Goal: Task Accomplishment & Management: Use online tool/utility

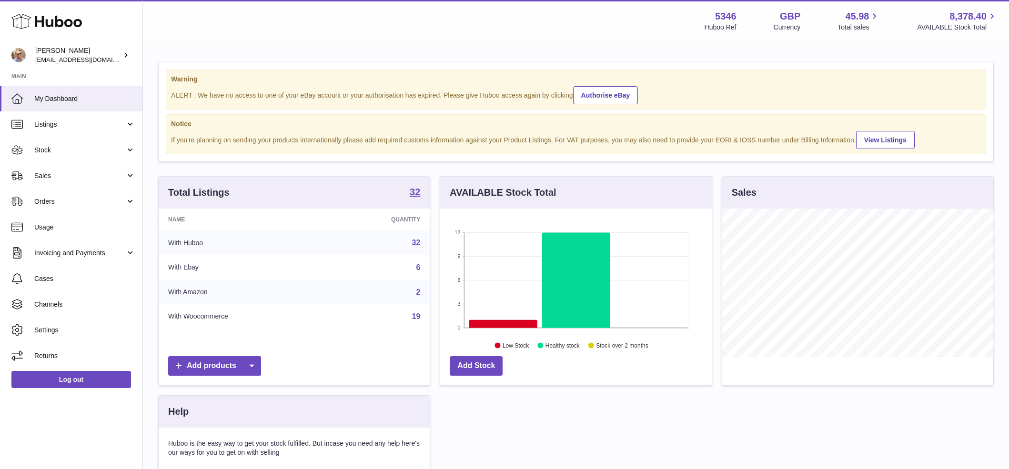
scroll to position [149, 272]
click at [60, 131] on link "Listings" at bounding box center [71, 124] width 142 height 26
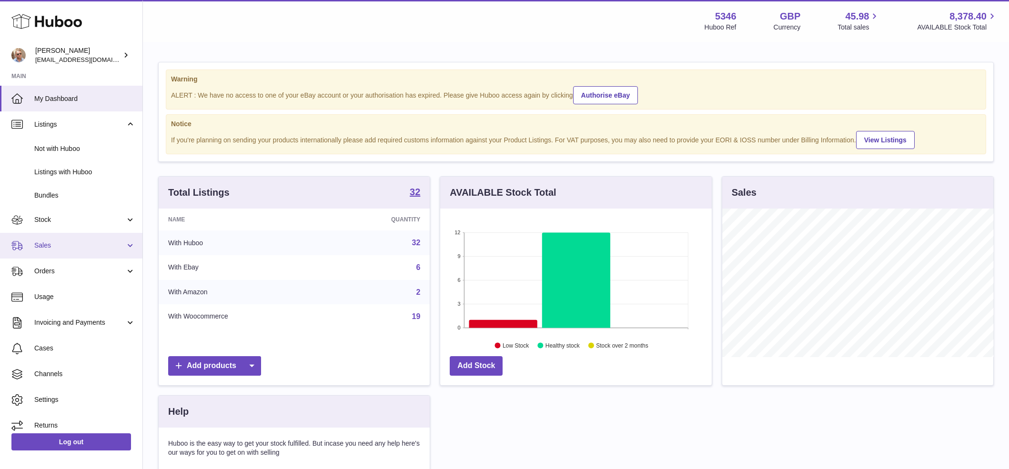
click at [61, 241] on span "Sales" at bounding box center [79, 245] width 91 height 9
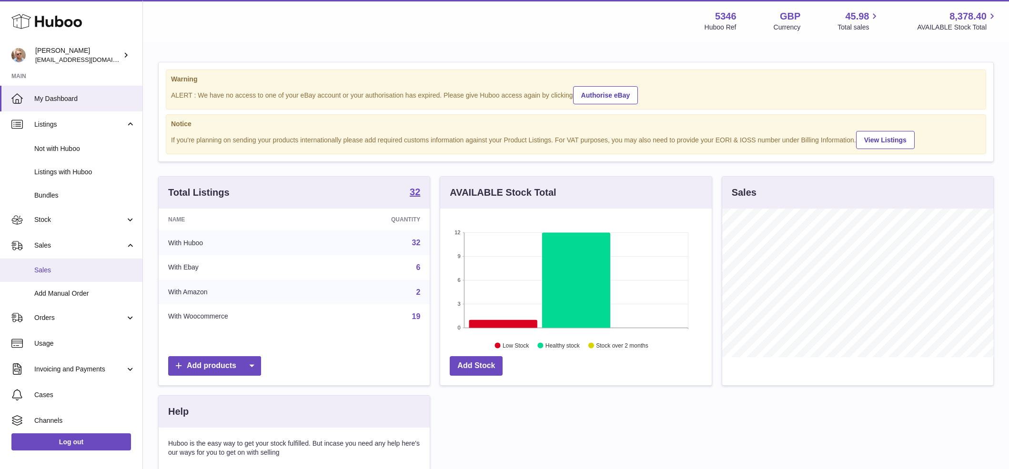
click at [58, 272] on span "Sales" at bounding box center [84, 270] width 101 height 9
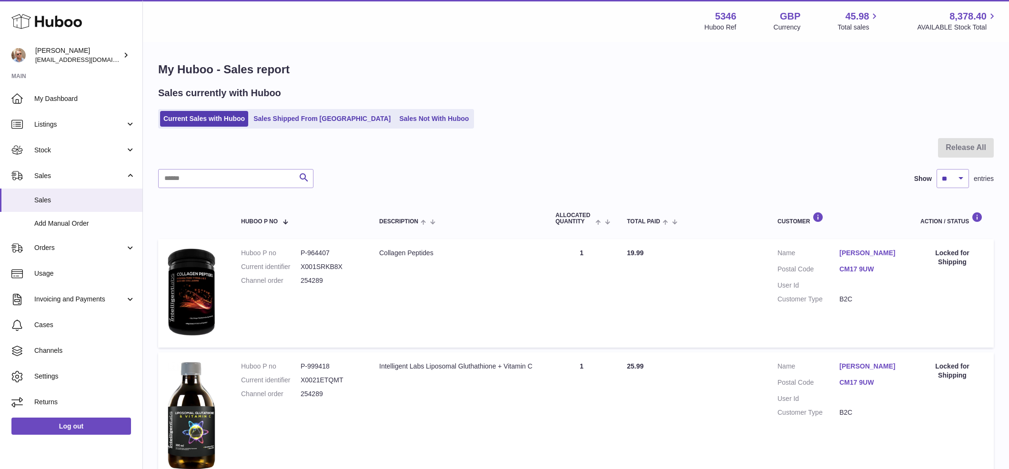
click at [392, 109] on ul "Current Sales with Huboo Sales Shipped From Huboo Sales Not With Huboo" at bounding box center [316, 119] width 316 height 20
click at [396, 111] on link "Sales Not With Huboo" at bounding box center [434, 119] width 76 height 16
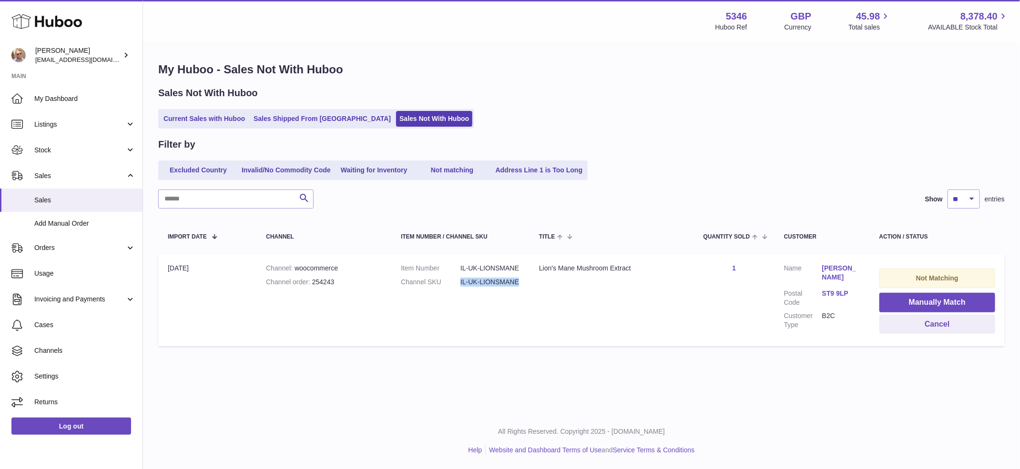
drag, startPoint x: 460, startPoint y: 279, endPoint x: 519, endPoint y: 282, distance: 59.2
click at [519, 282] on dl "Item Number IL-UK-LIONSMANE Channel SKU IL-UK-LIONSMANE" at bounding box center [460, 278] width 119 height 28
copy dl "IL-UK-LIONSMANE"
click at [973, 299] on button "Manually Match" at bounding box center [937, 303] width 116 height 20
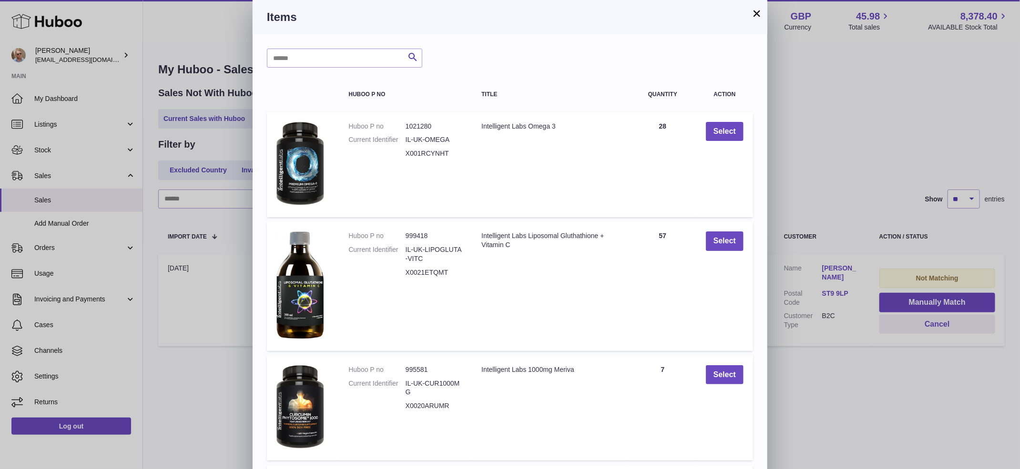
click at [348, 47] on div "Search Huboo P no Title Quantity Action Huboo P no 1021280 Current Identifier I…" at bounding box center [510, 376] width 515 height 685
click at [345, 64] on input "text" at bounding box center [344, 58] width 155 height 19
paste input "**********"
type input "**********"
click at [413, 58] on icon "submit" at bounding box center [412, 57] width 11 height 12
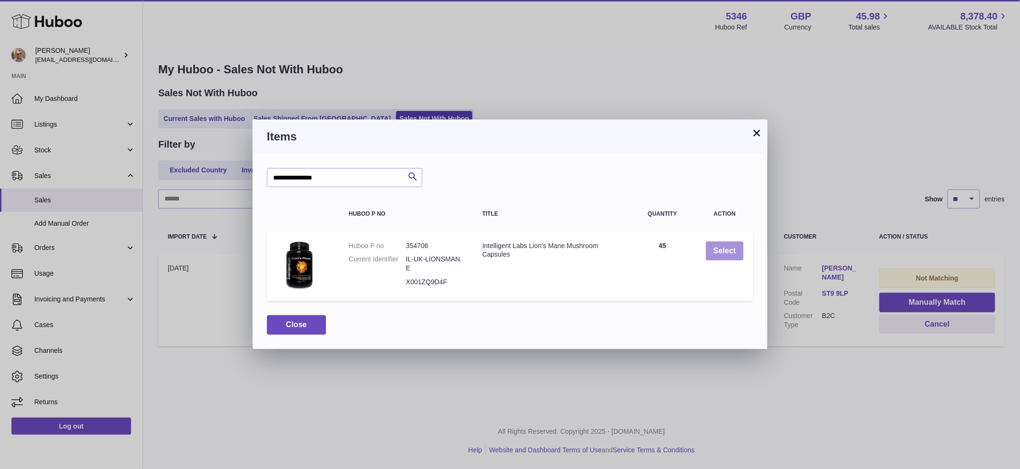
click at [717, 254] on button "Select" at bounding box center [725, 252] width 38 height 20
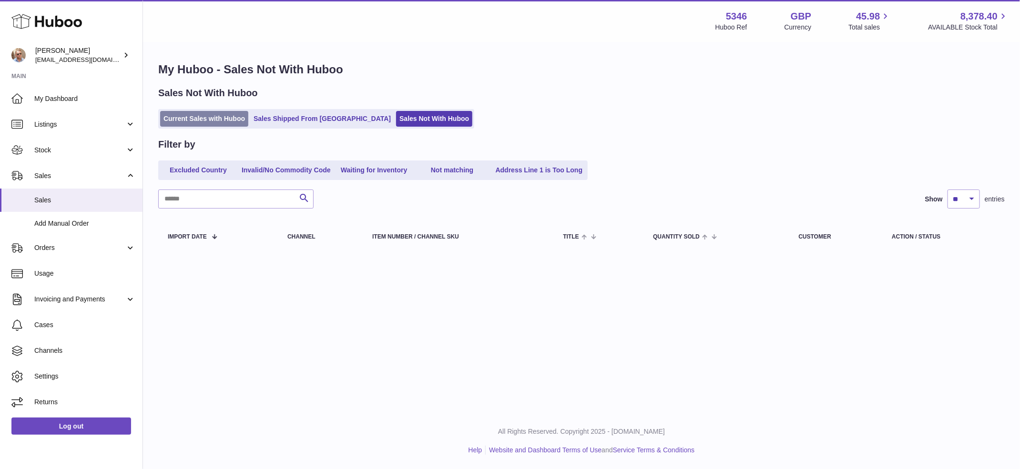
click at [207, 116] on link "Current Sales with Huboo" at bounding box center [204, 119] width 88 height 16
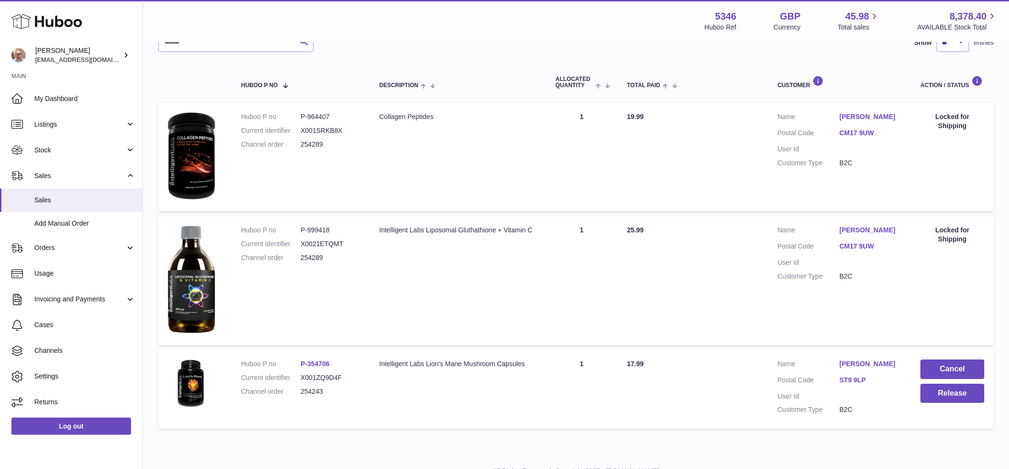
scroll to position [174, 0]
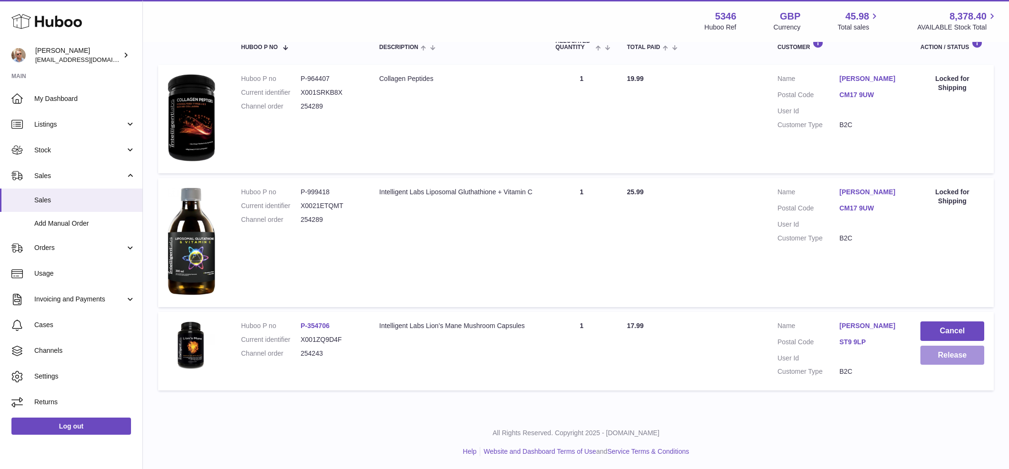
click at [958, 355] on button "Release" at bounding box center [952, 356] width 64 height 20
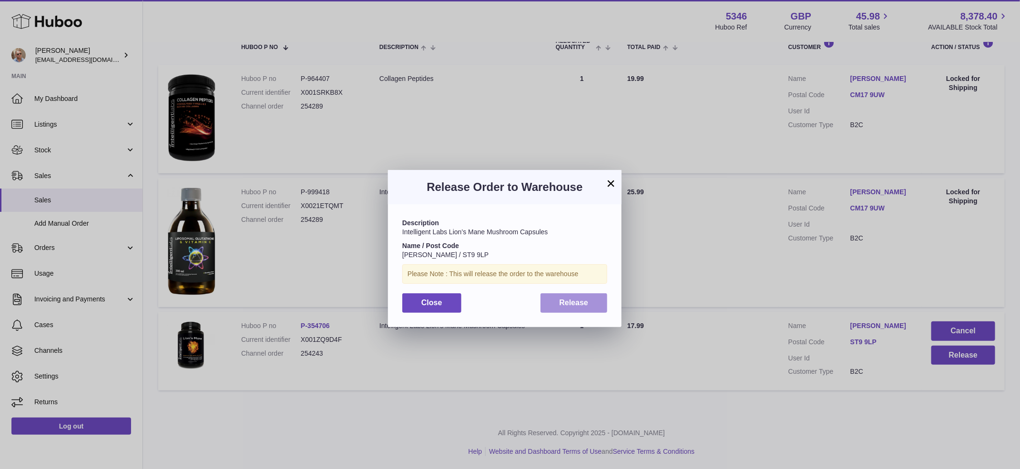
click at [584, 304] on span "Release" at bounding box center [573, 303] width 29 height 8
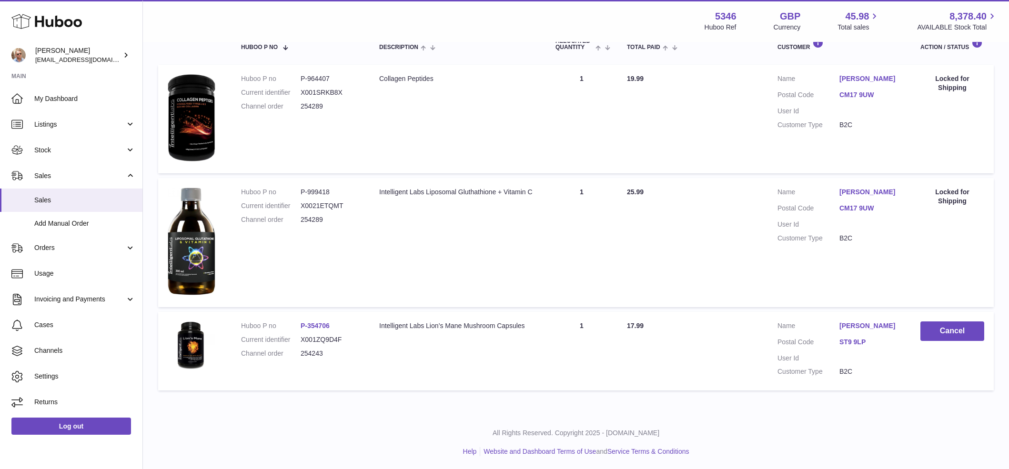
click at [510, 60] on table "Huboo P no Description ALLOCATED Quantity Total paid Customer Action / Status H…" at bounding box center [576, 209] width 836 height 372
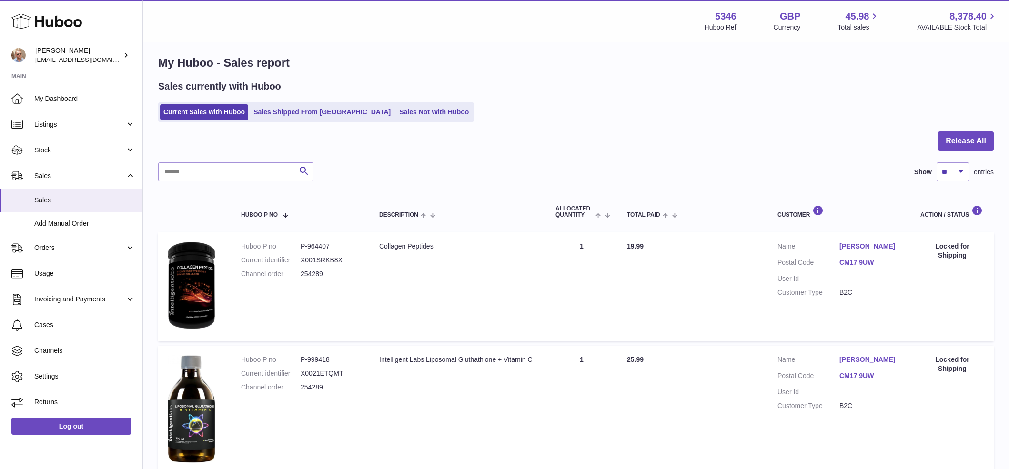
scroll to position [0, 0]
